Goal: Book appointment/travel/reservation

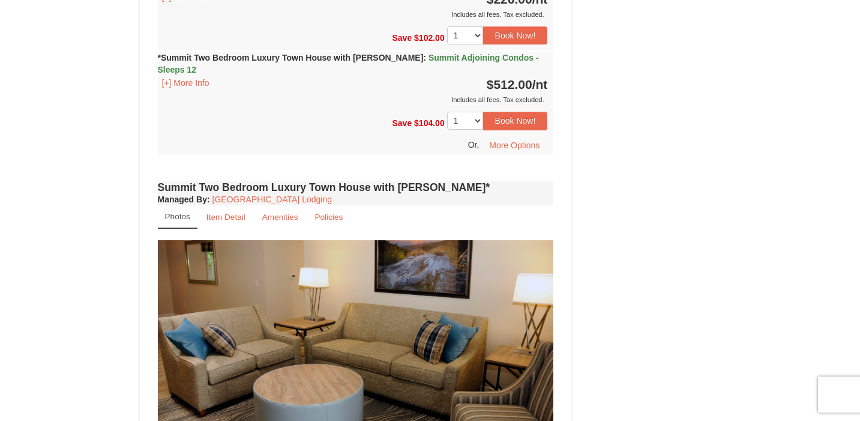
scroll to position [1505, 0]
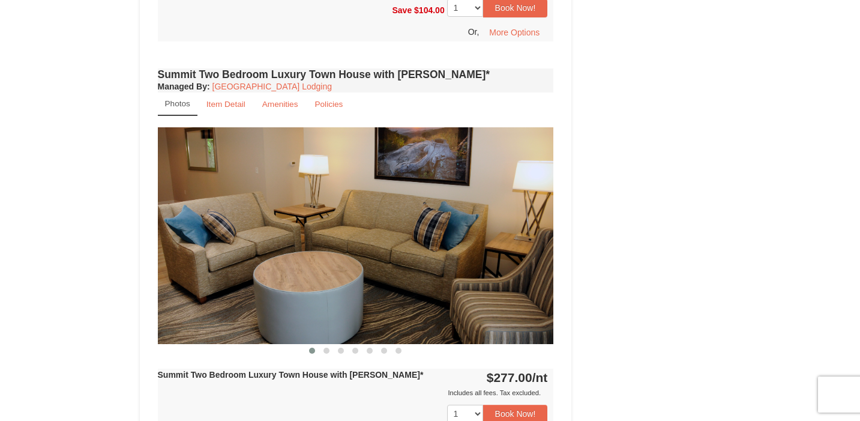
click at [547, 180] on img at bounding box center [356, 235] width 396 height 217
click at [493, 185] on img at bounding box center [356, 235] width 396 height 217
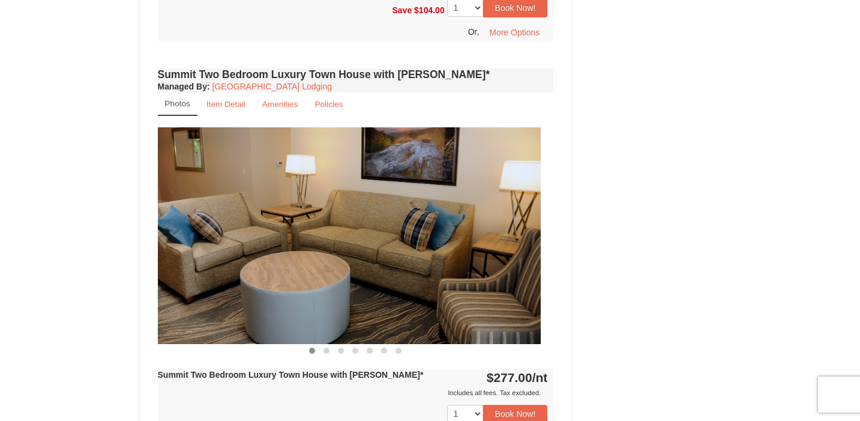
drag, startPoint x: 539, startPoint y: 201, endPoint x: 484, endPoint y: 200, distance: 55.2
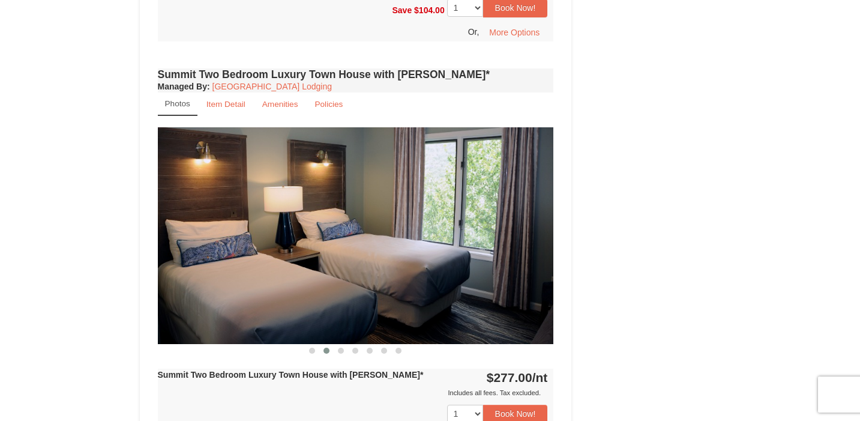
drag, startPoint x: 544, startPoint y: 204, endPoint x: 470, endPoint y: 203, distance: 73.8
click at [470, 203] on img at bounding box center [356, 235] width 396 height 217
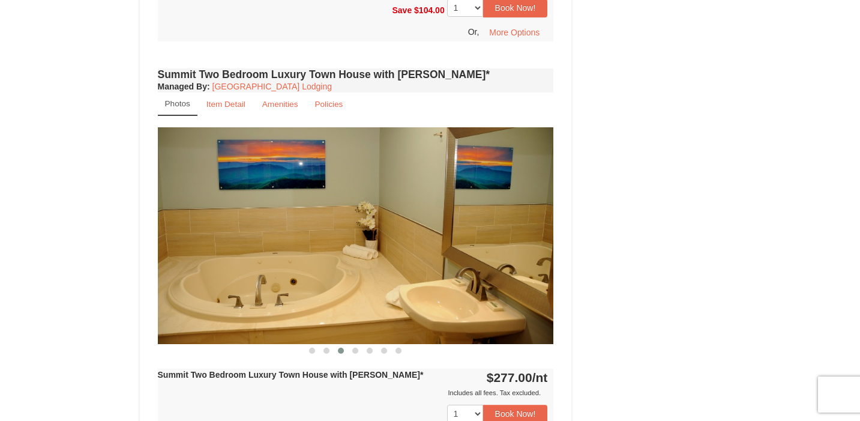
drag, startPoint x: 517, startPoint y: 203, endPoint x: 425, endPoint y: 203, distance: 91.2
click at [425, 203] on img at bounding box center [356, 235] width 396 height 217
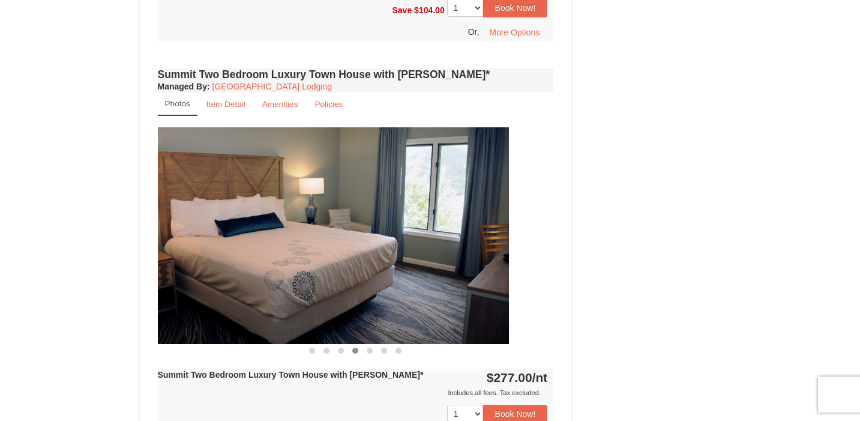
drag, startPoint x: 487, startPoint y: 205, endPoint x: 391, endPoint y: 205, distance: 96.6
click at [392, 205] on img at bounding box center [311, 235] width 396 height 217
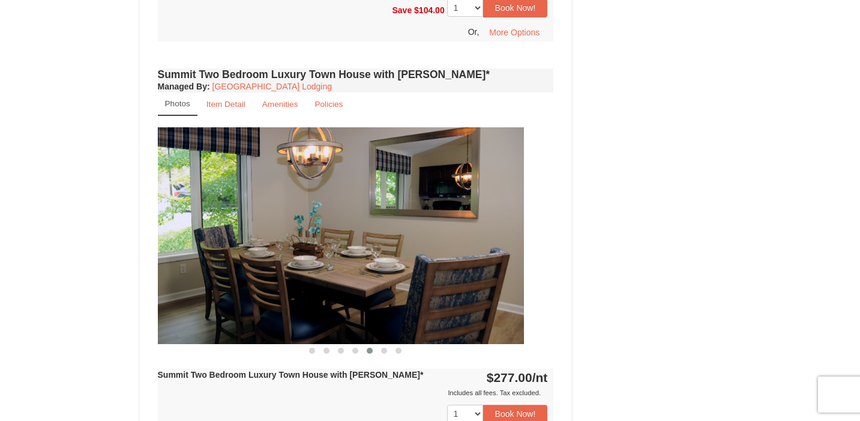
drag, startPoint x: 468, startPoint y: 216, endPoint x: 406, endPoint y: 218, distance: 62.4
click at [431, 217] on img at bounding box center [326, 235] width 396 height 217
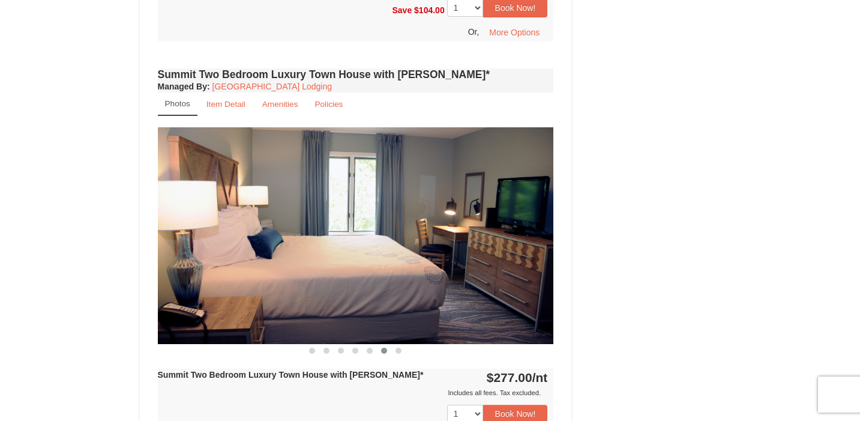
drag, startPoint x: 472, startPoint y: 218, endPoint x: 396, endPoint y: 220, distance: 76.2
click at [404, 220] on img at bounding box center [356, 235] width 396 height 217
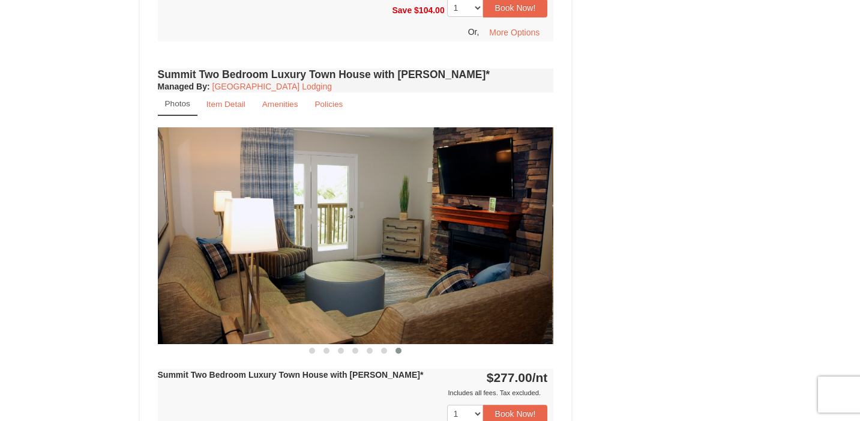
drag, startPoint x: 493, startPoint y: 220, endPoint x: 413, endPoint y: 219, distance: 79.8
click at [422, 219] on img at bounding box center [354, 235] width 396 height 217
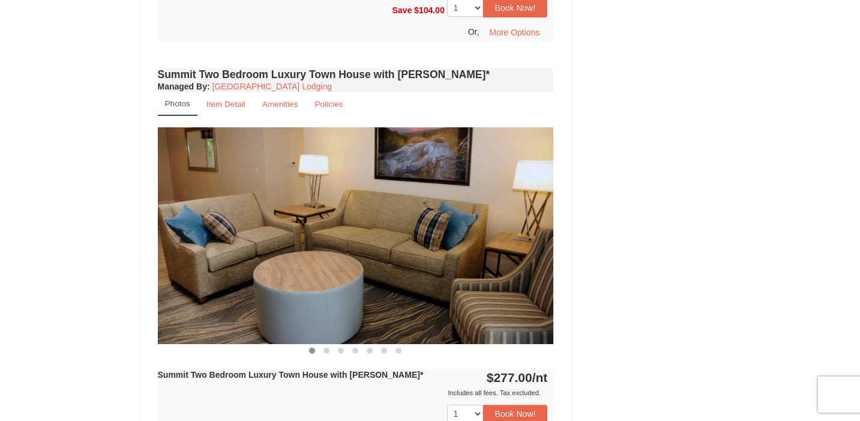
drag, startPoint x: 466, startPoint y: 217, endPoint x: 377, endPoint y: 217, distance: 89.4
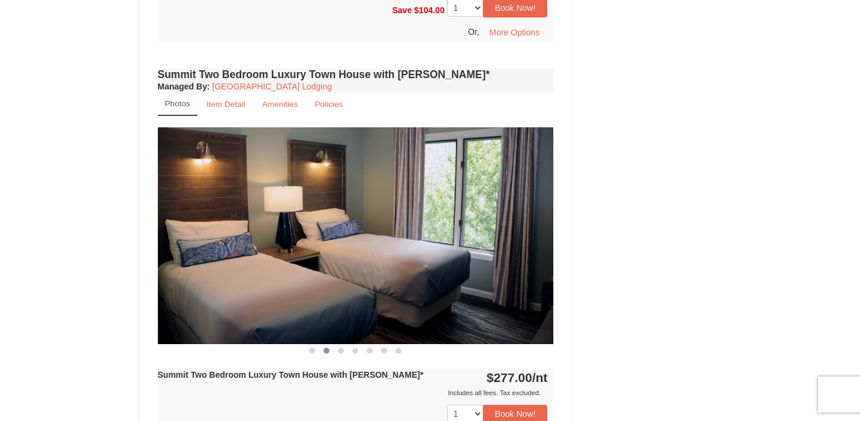
drag, startPoint x: 474, startPoint y: 215, endPoint x: 357, endPoint y: 210, distance: 117.1
click at [361, 210] on img at bounding box center [356, 235] width 396 height 217
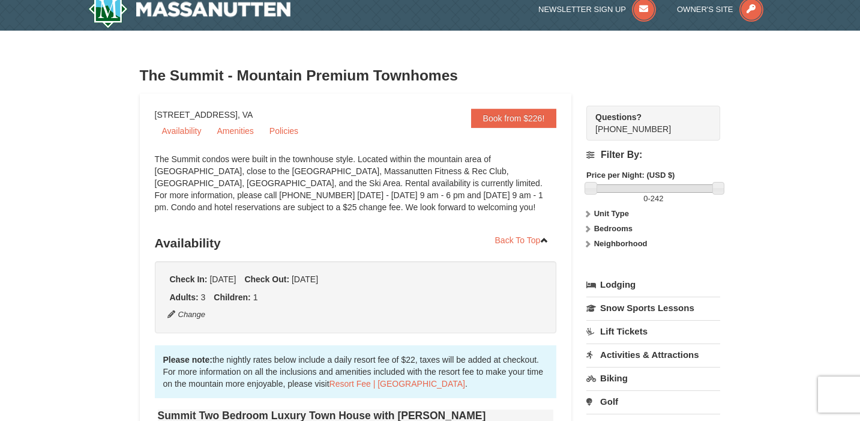
scroll to position [0, 0]
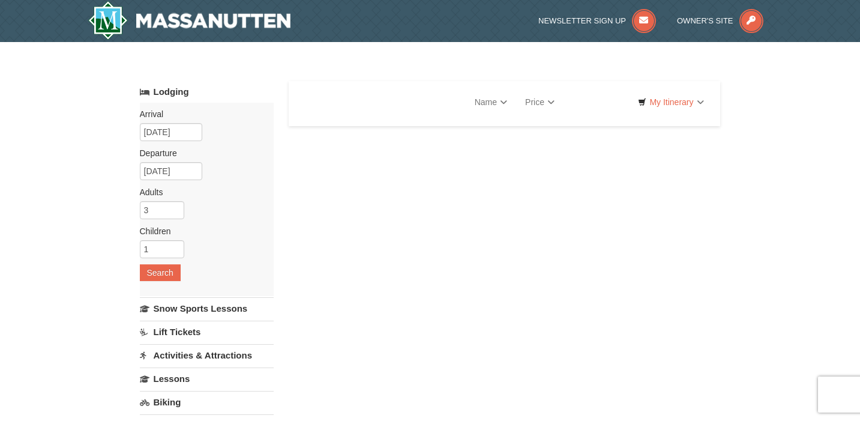
select select "9"
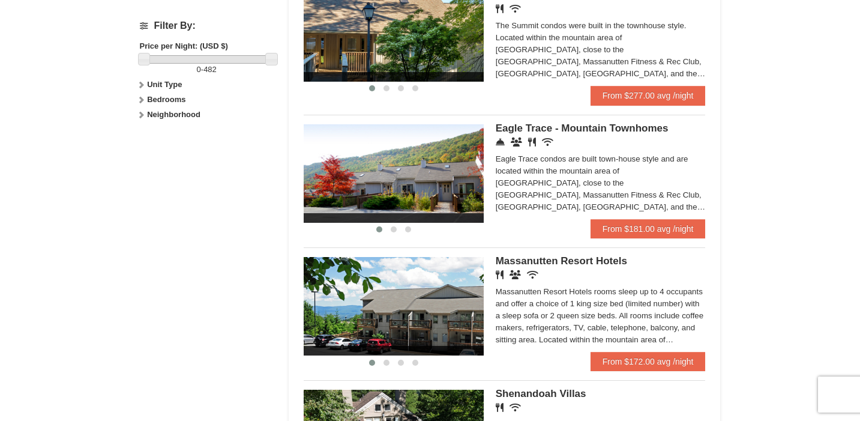
scroll to position [554, 0]
click at [428, 174] on img at bounding box center [394, 173] width 180 height 98
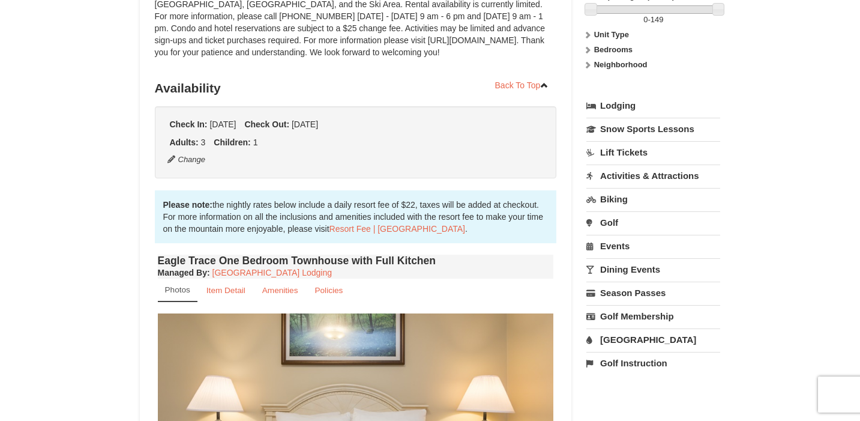
scroll to position [381, 0]
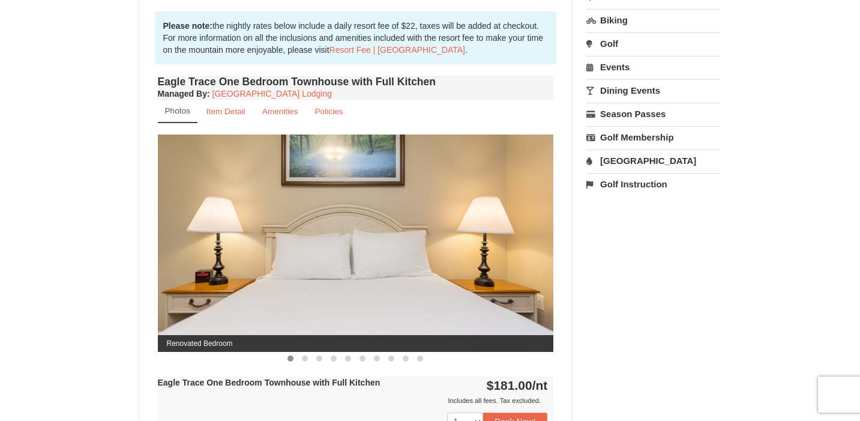
click at [497, 247] on img at bounding box center [356, 242] width 396 height 217
click at [307, 359] on span at bounding box center [305, 358] width 6 height 6
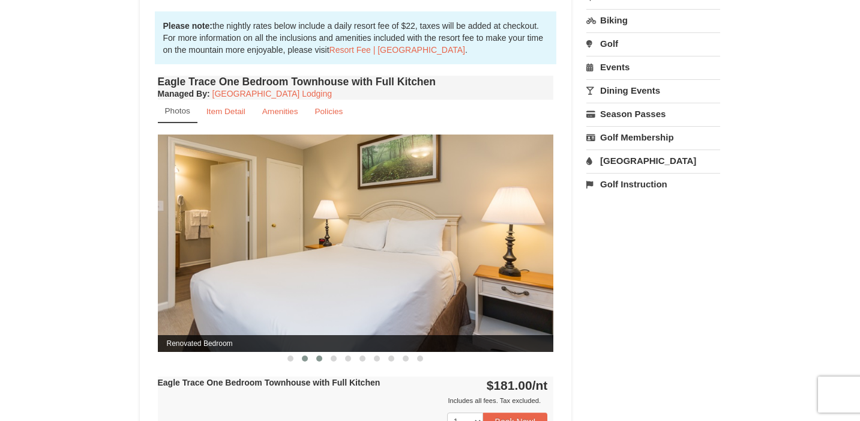
click at [319, 359] on span at bounding box center [319, 358] width 6 height 6
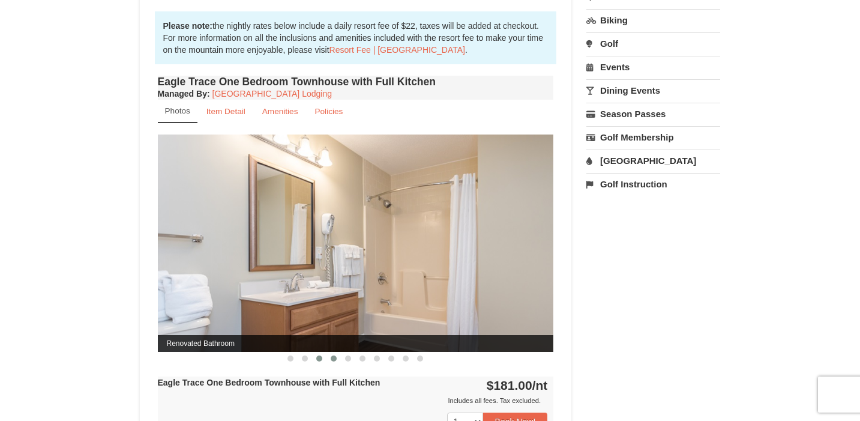
click at [326, 359] on button at bounding box center [333, 358] width 14 height 12
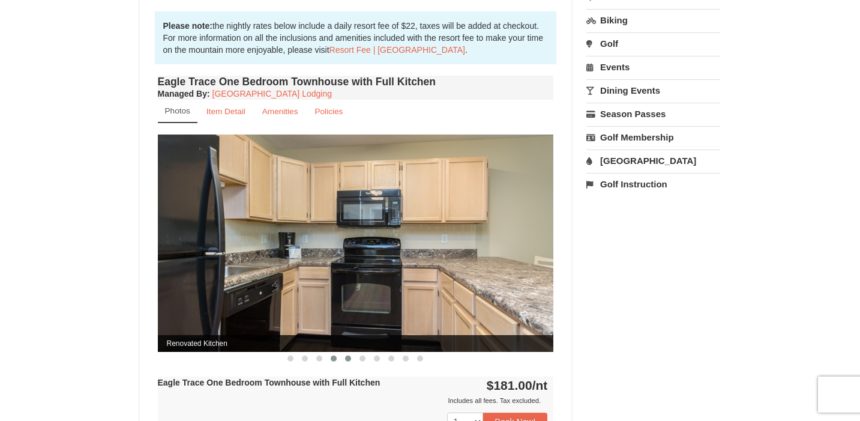
click at [347, 358] on span at bounding box center [348, 358] width 6 height 6
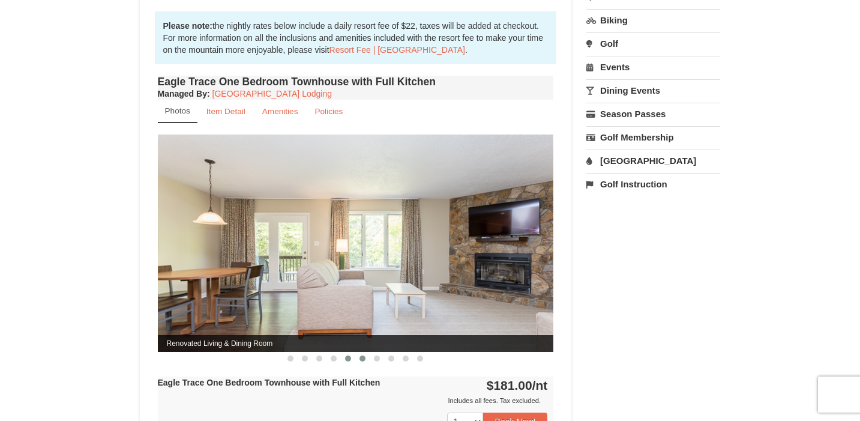
click at [363, 359] on span at bounding box center [362, 358] width 6 height 6
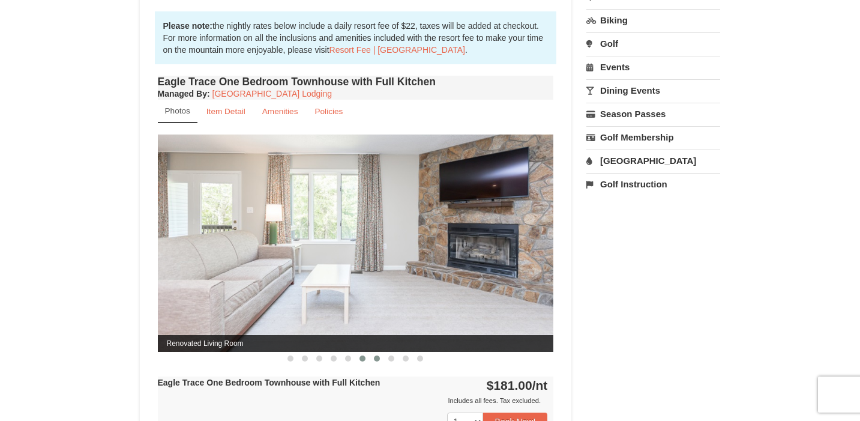
click at [374, 361] on button at bounding box center [377, 358] width 14 height 12
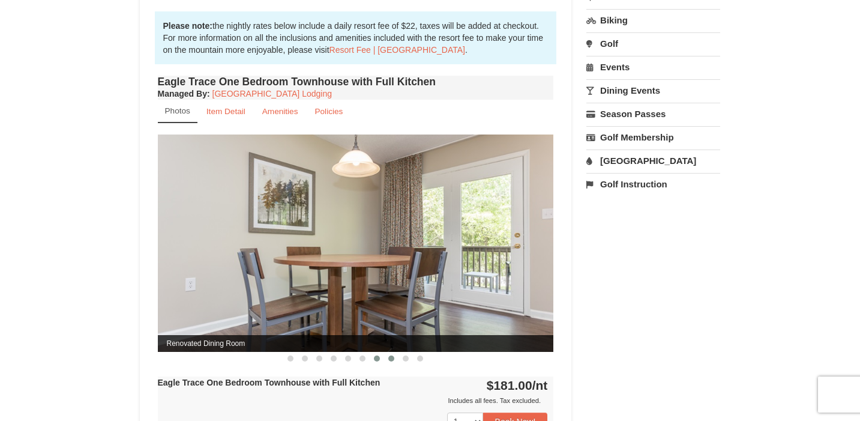
click at [392, 359] on span at bounding box center [391, 358] width 6 height 6
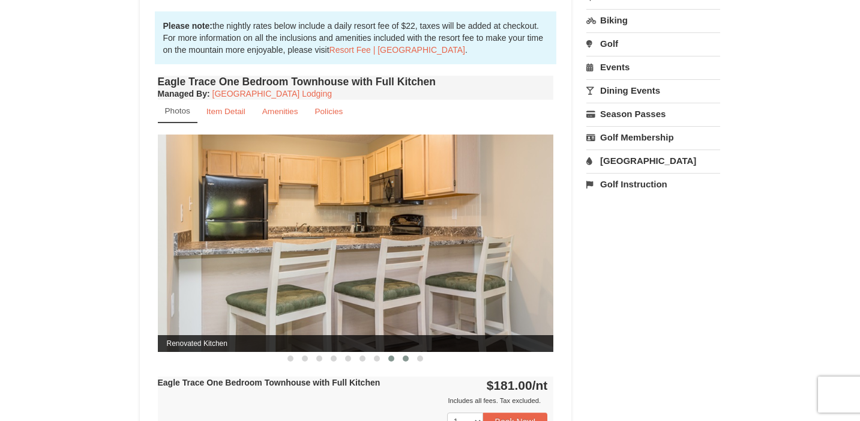
click at [402, 358] on button at bounding box center [405, 358] width 14 height 12
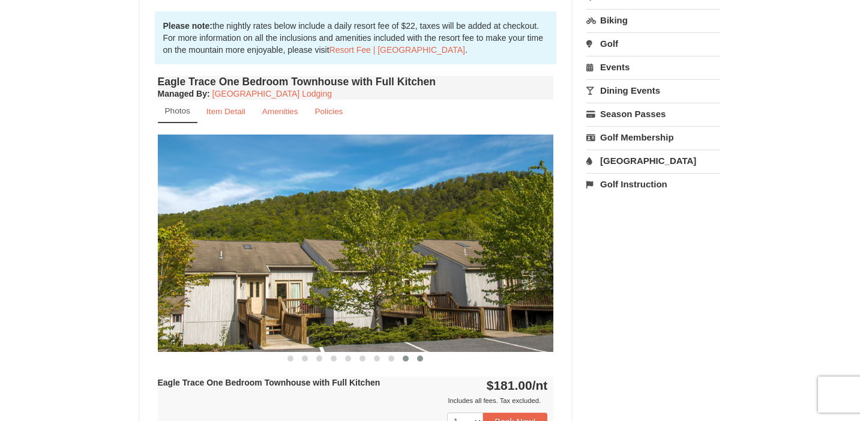
click at [416, 359] on button at bounding box center [420, 358] width 14 height 12
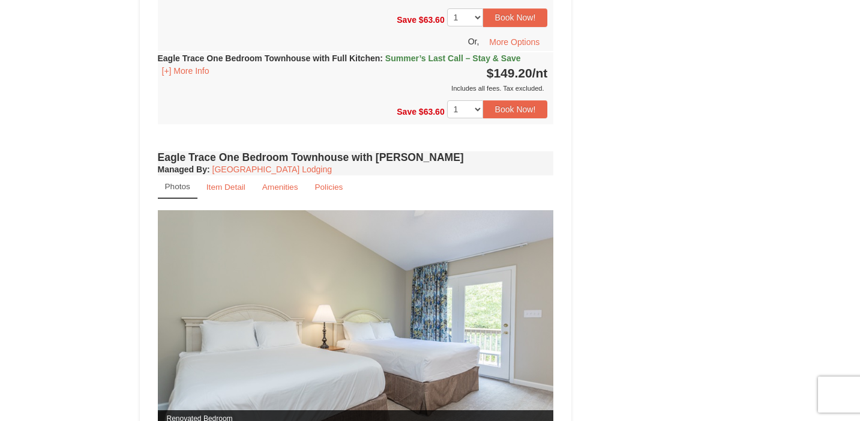
scroll to position [969, 0]
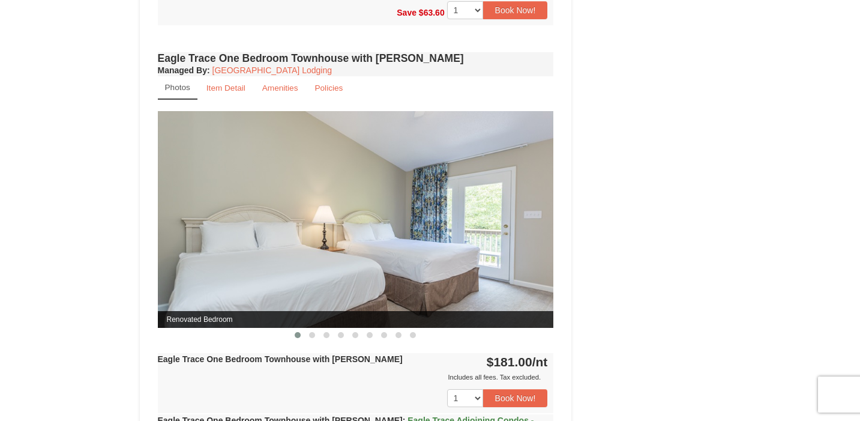
click at [486, 235] on img at bounding box center [356, 219] width 396 height 217
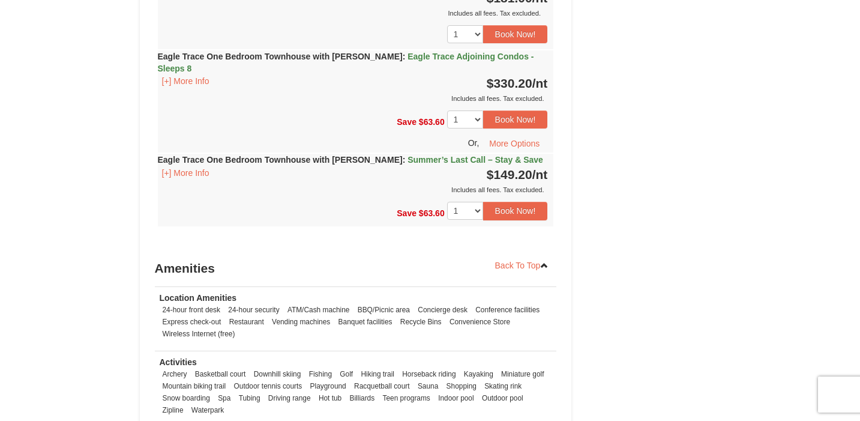
scroll to position [1185, 0]
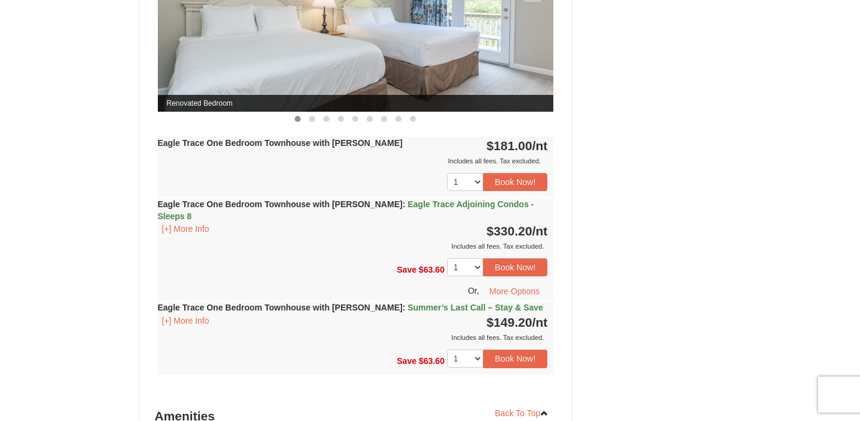
click at [430, 302] on span "Summer’s Last Call – Stay & Save" at bounding box center [475, 307] width 136 height 10
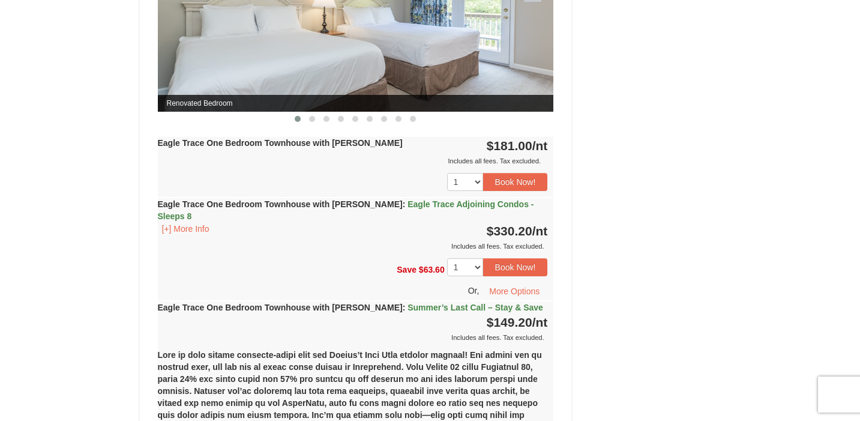
click at [290, 307] on div "Eagle Trace One Bedroom Townhouse with Jacuzzi : Summer’s Last Call – Stay & Sa…" at bounding box center [356, 322] width 396 height 42
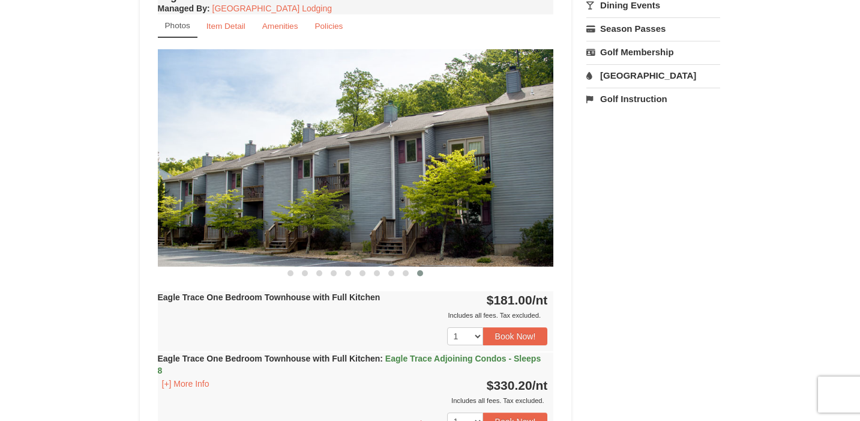
scroll to position [318, 0]
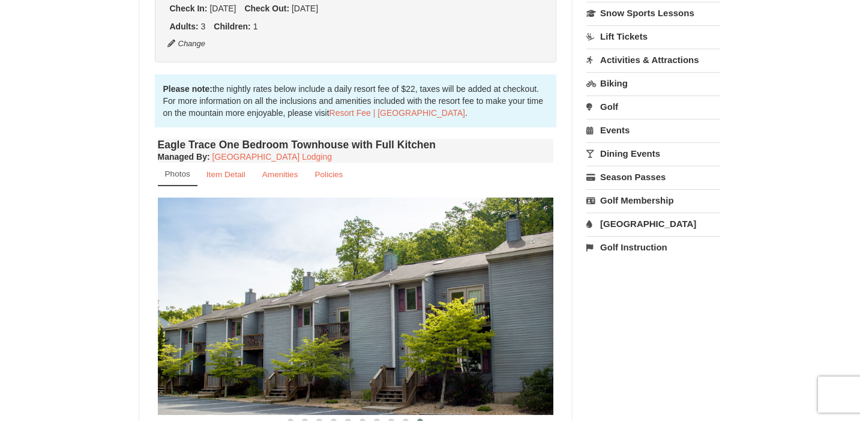
click at [454, 230] on img at bounding box center [356, 305] width 396 height 217
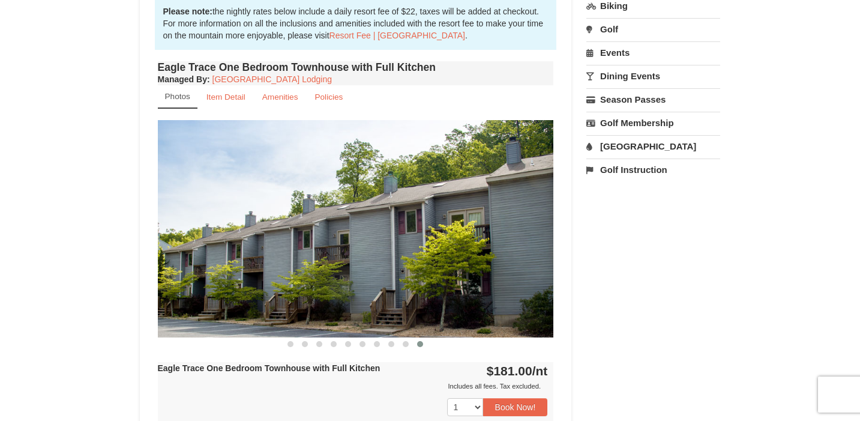
scroll to position [401, 0]
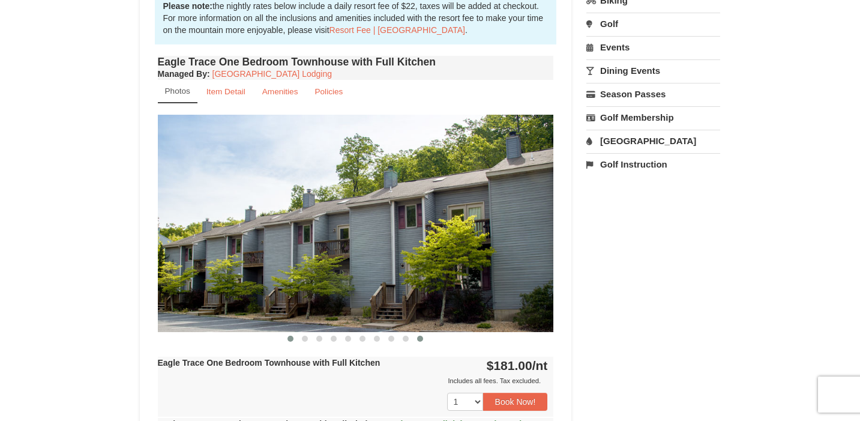
click at [297, 337] on button at bounding box center [290, 338] width 14 height 12
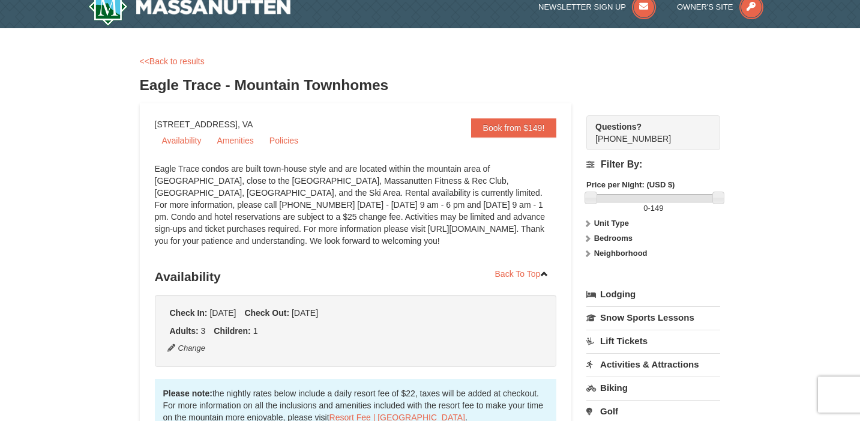
scroll to position [0, 0]
